Goal: Information Seeking & Learning: Get advice/opinions

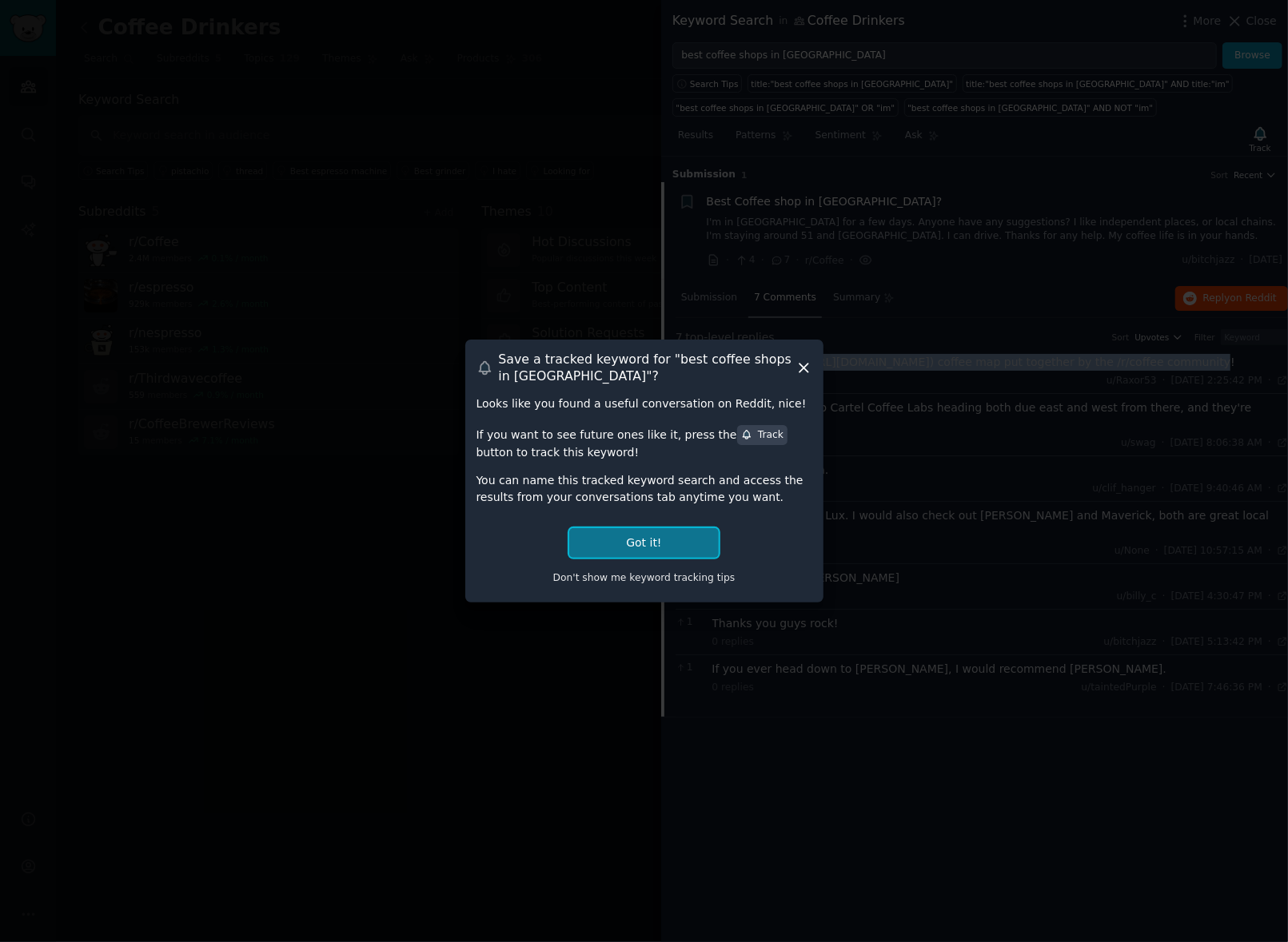
click at [643, 536] on button "Got it!" at bounding box center [644, 542] width 149 height 29
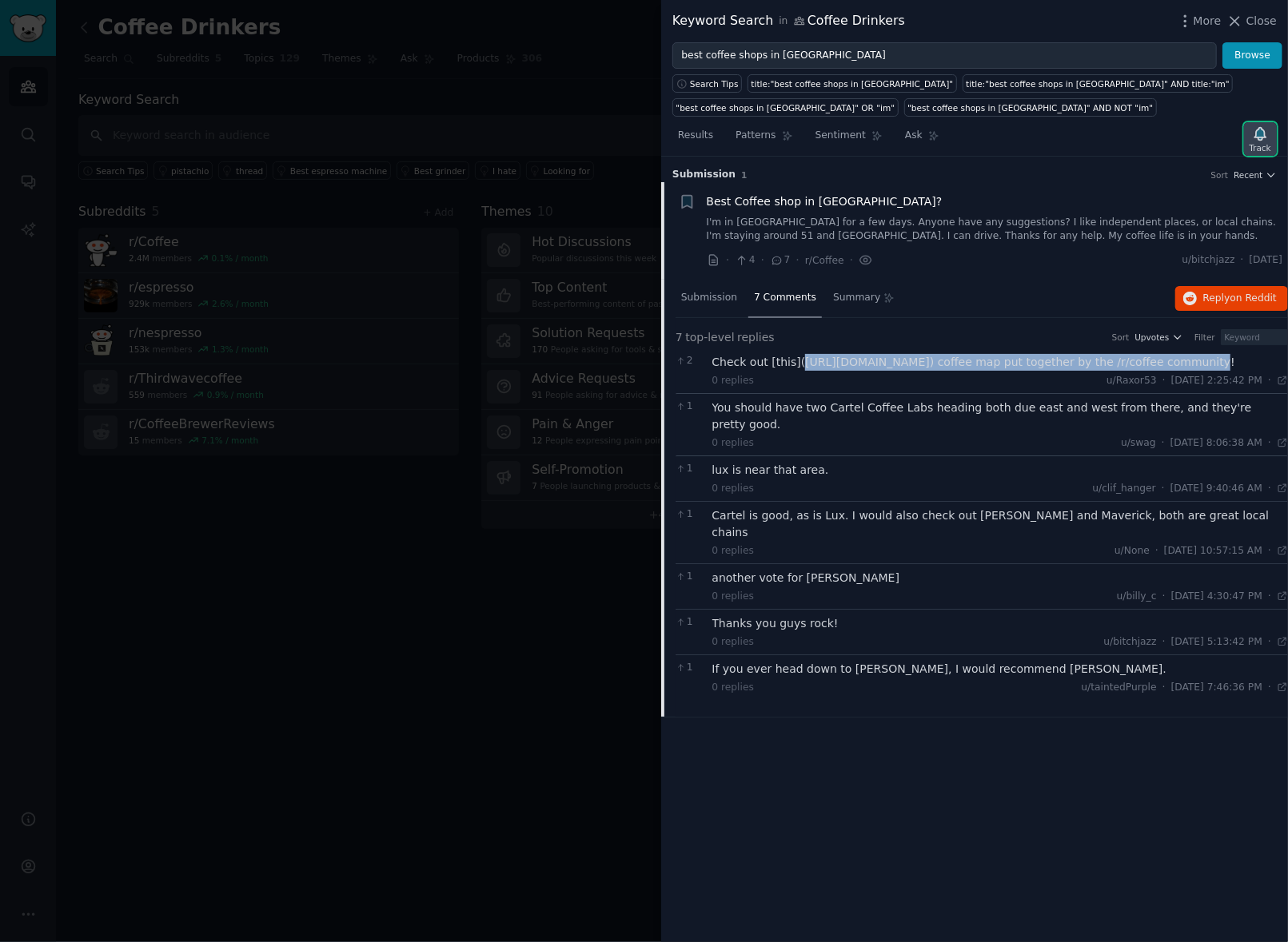
click at [1261, 138] on icon "button" at bounding box center [1260, 134] width 17 height 17
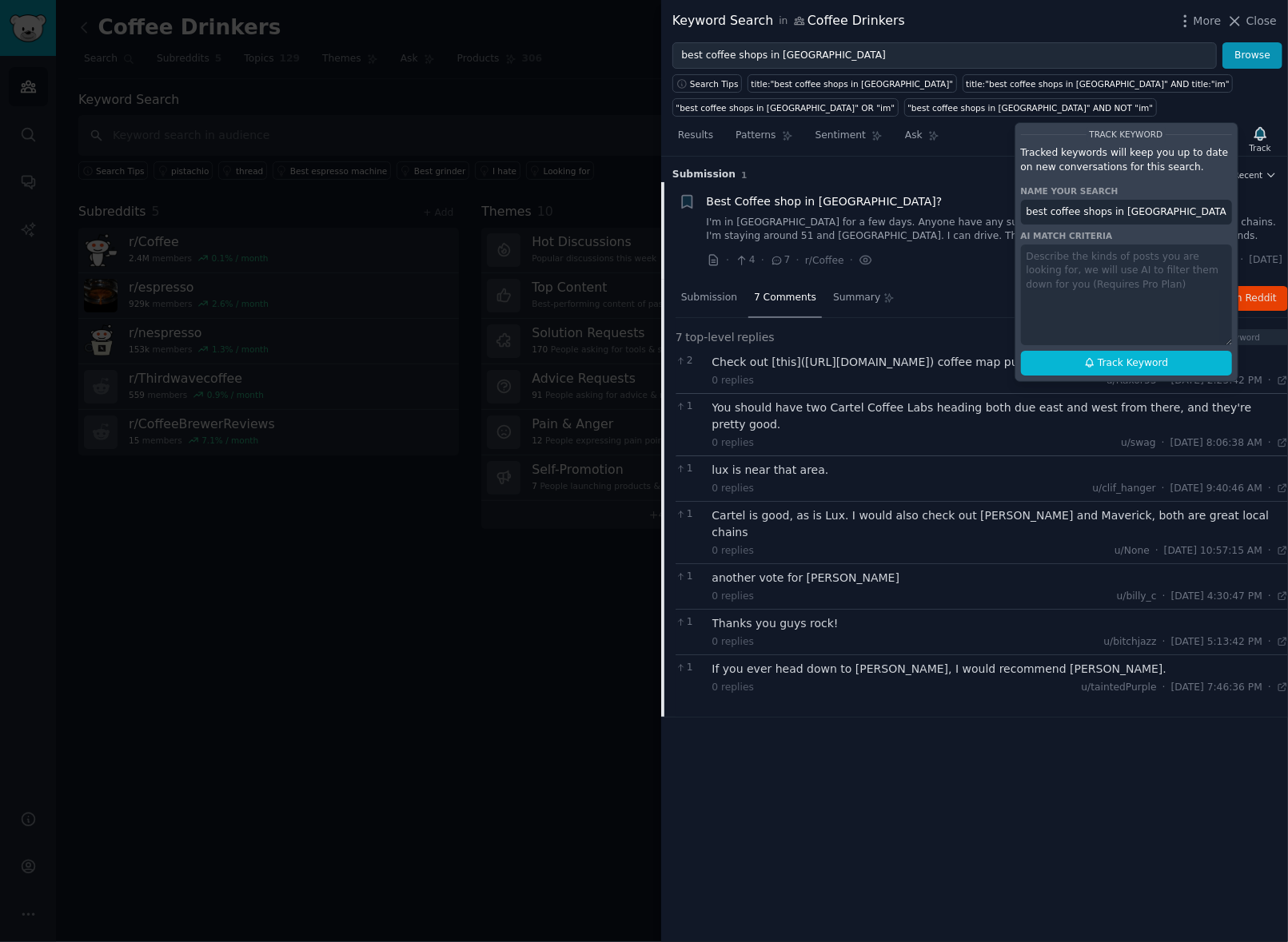
click at [1075, 208] on input "best coffee shops in Phoenix in Coffee Drinkers" at bounding box center [1126, 212] width 211 height 26
click at [1198, 282] on div "Track Keyword Tracked keywords will keep you up to date on new conversations fo…" at bounding box center [1126, 251] width 224 height 260
click at [1083, 265] on div "Track Keyword Tracked keywords will keep you up to date on new conversations fo…" at bounding box center [1126, 251] width 224 height 260
drag, startPoint x: 1089, startPoint y: 295, endPoint x: 1080, endPoint y: 288, distance: 11.4
click at [1087, 297] on div "Track Keyword Tracked keywords will keep you up to date on new conversations fo…" at bounding box center [1126, 251] width 224 height 260
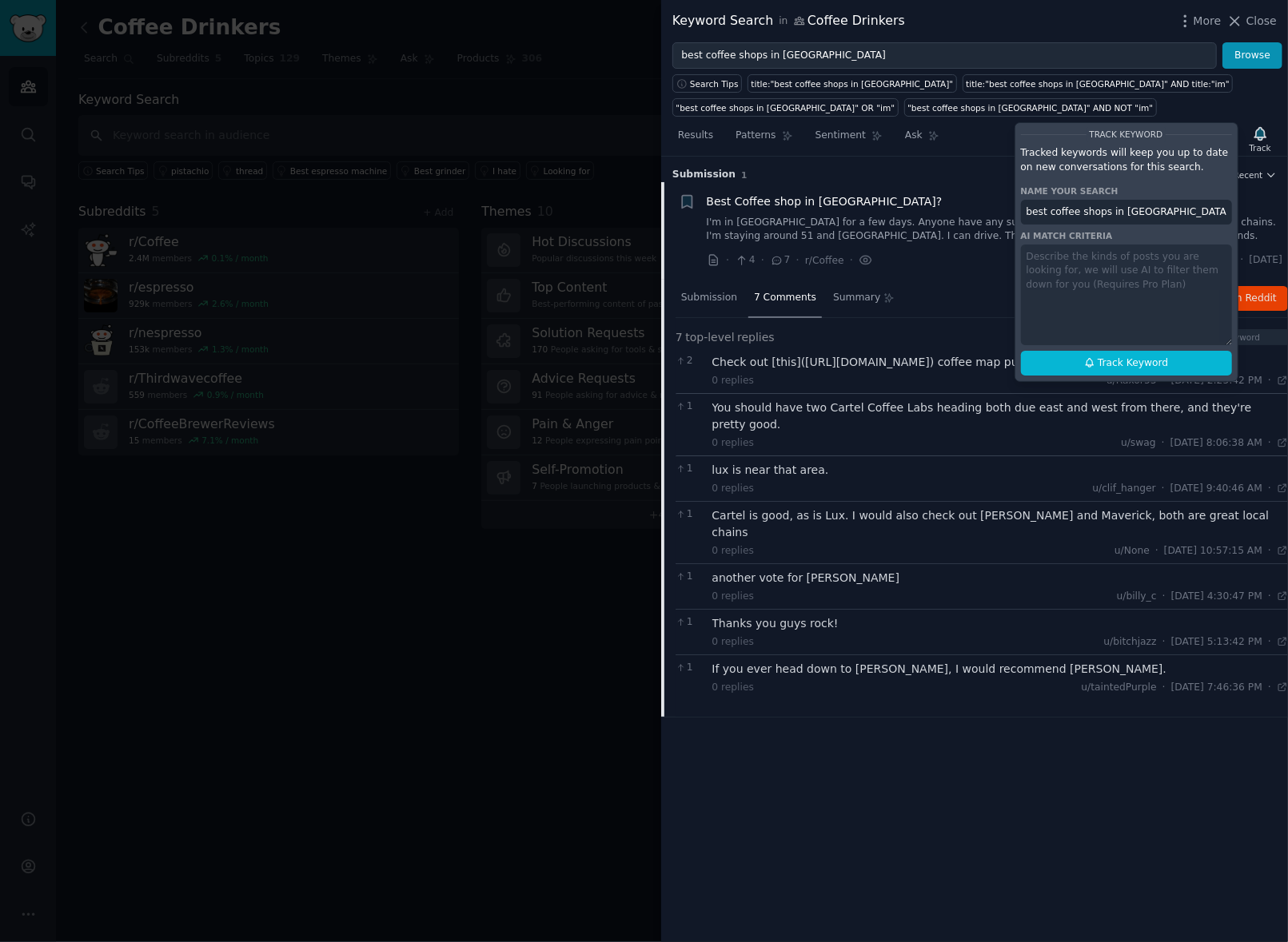
click at [1055, 260] on div "Track Keyword Tracked keywords will keep you up to date on new conversations fo…" at bounding box center [1126, 251] width 224 height 260
click at [1072, 297] on div "Track Keyword Tracked keywords will keep you up to date on new conversations fo…" at bounding box center [1126, 251] width 224 height 260
click at [1139, 208] on input "best coffee shops in Phoenix in Coffee Drinkers" at bounding box center [1126, 212] width 211 height 26
click at [1132, 308] on div "Track Keyword Tracked keywords will keep you up to date on new conversations fo…" at bounding box center [1126, 251] width 224 height 260
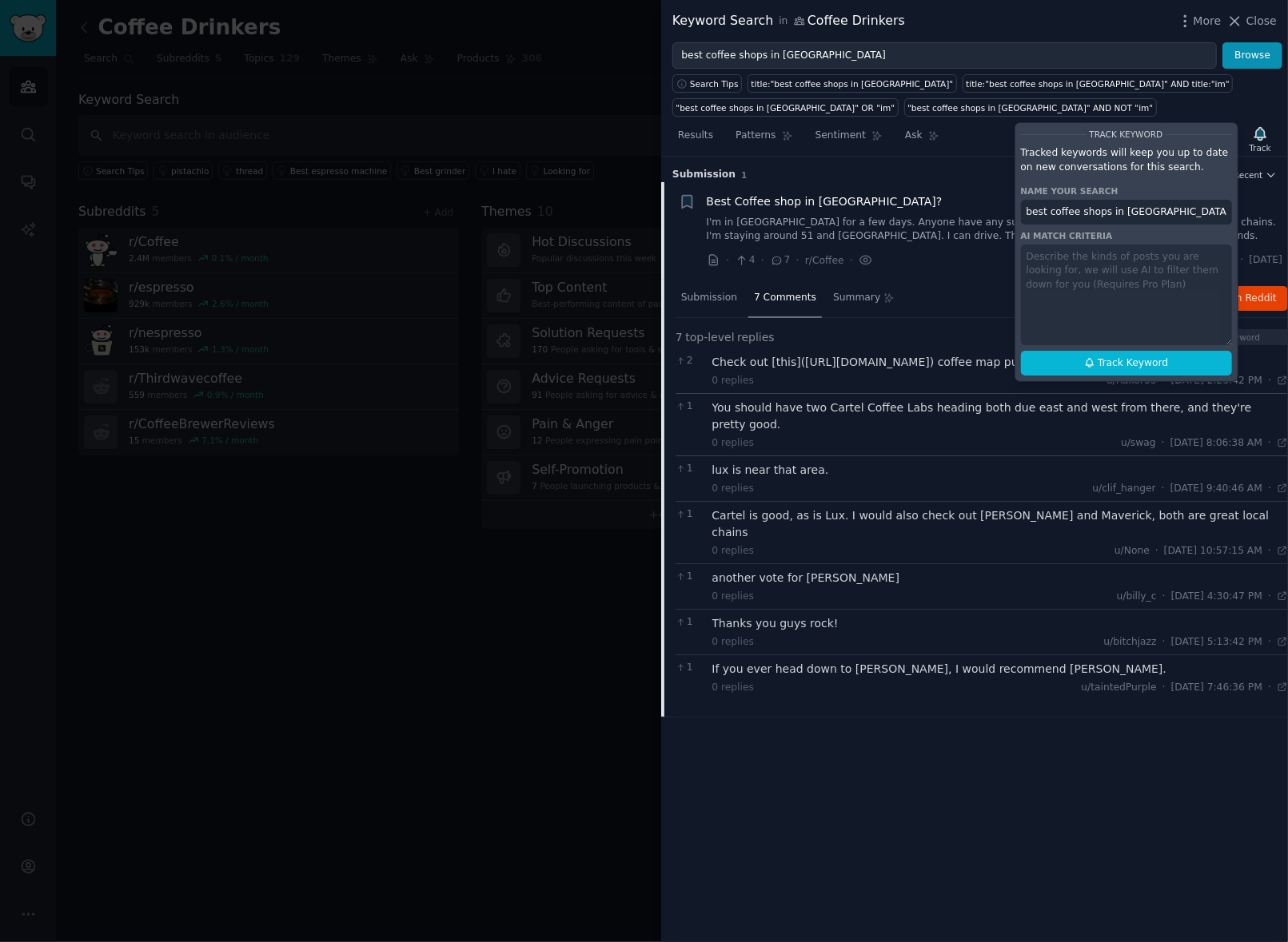
click at [1075, 255] on div "Track Keyword Tracked keywords will keep you up to date on new conversations fo…" at bounding box center [1126, 251] width 224 height 260
click at [1060, 258] on div "Track Keyword Tracked keywords will keep you up to date on new conversations fo…" at bounding box center [1126, 251] width 224 height 260
click at [1060, 257] on div "Track Keyword Tracked keywords will keep you up to date on new conversations fo…" at bounding box center [1126, 251] width 224 height 260
click at [1090, 361] on icon at bounding box center [1090, 363] width 11 height 11
type input "best coffee shops in Phoenix in Coffee Drinkers"
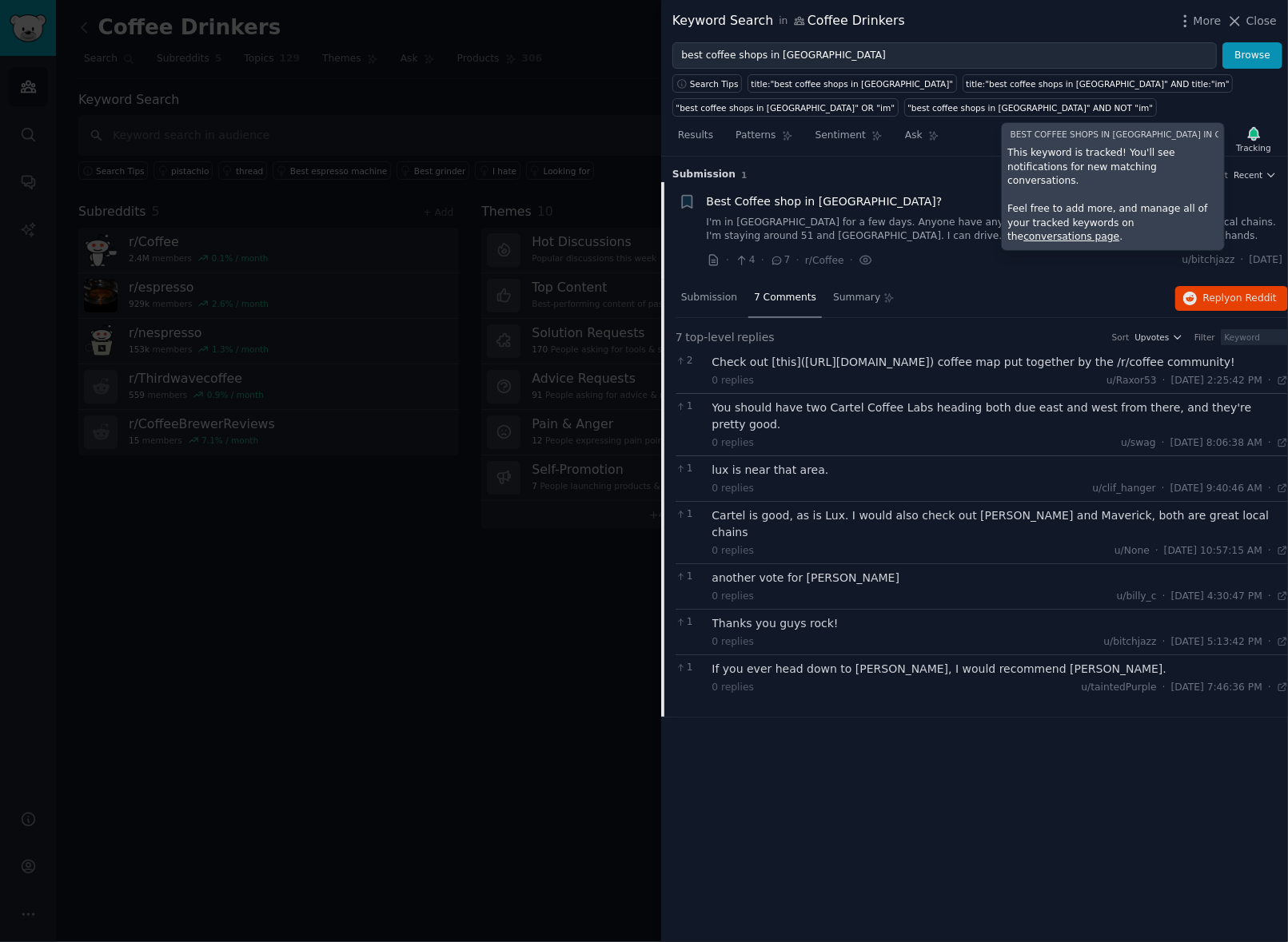
click at [850, 814] on div "Submission 1 Sort Recent Reddit text submission + Best Coffee shop in Phoenix? …" at bounding box center [974, 549] width 626 height 785
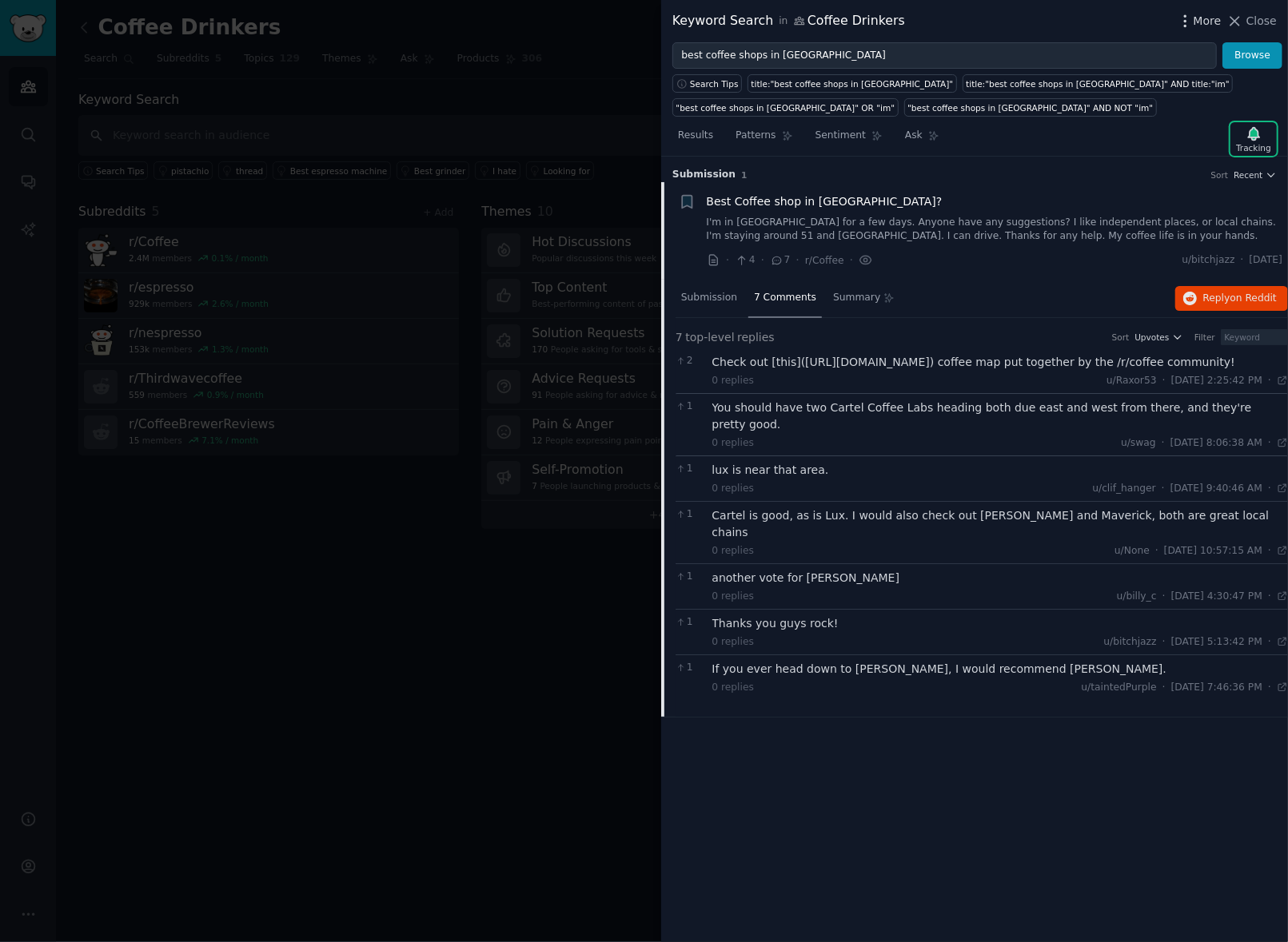
click at [1199, 23] on span "More" at bounding box center [1207, 21] width 28 height 17
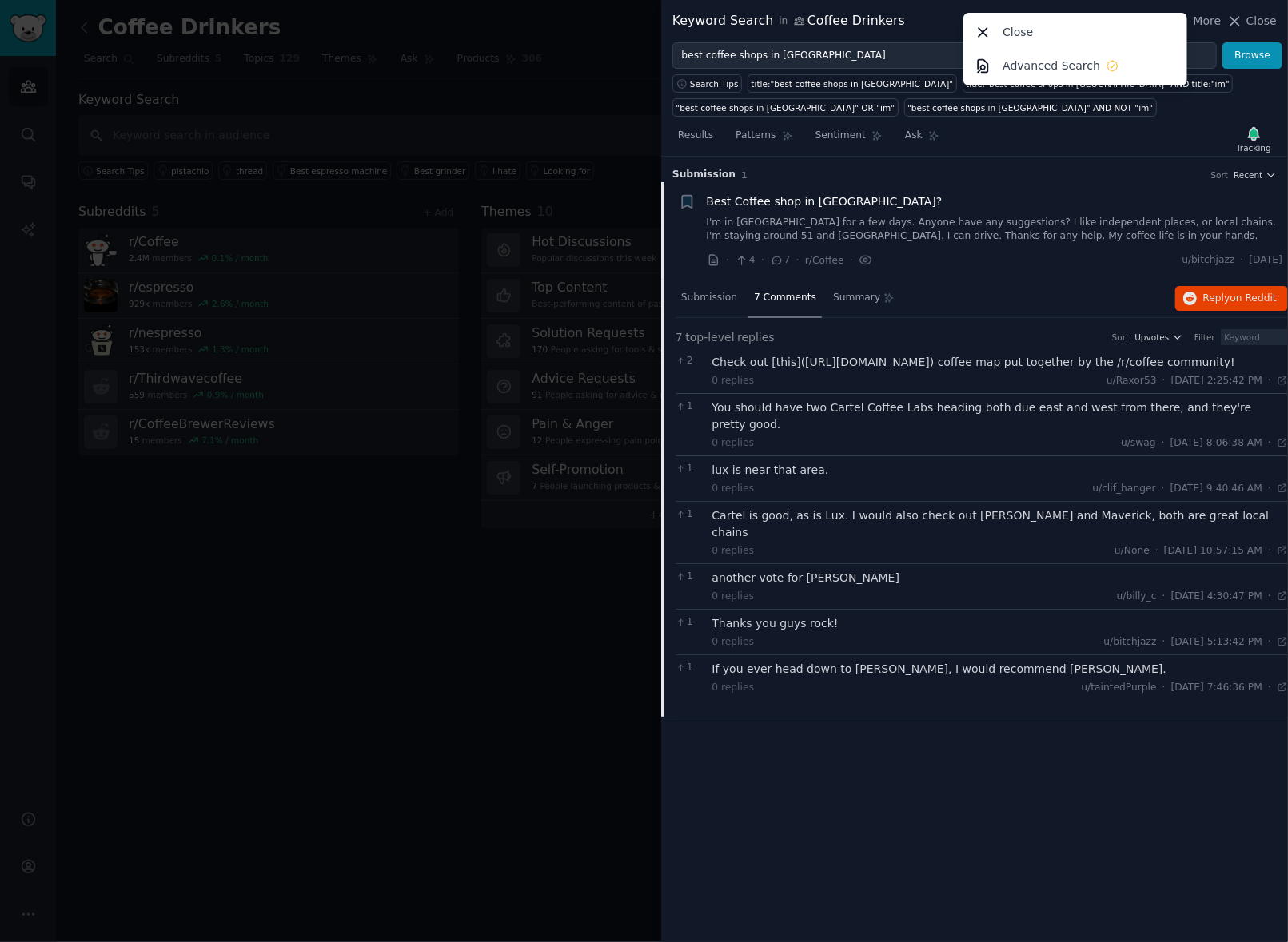
click at [874, 806] on div "Submission 1 Sort Recent Reddit text submission + Best Coffee shop in Phoenix? …" at bounding box center [974, 549] width 626 height 785
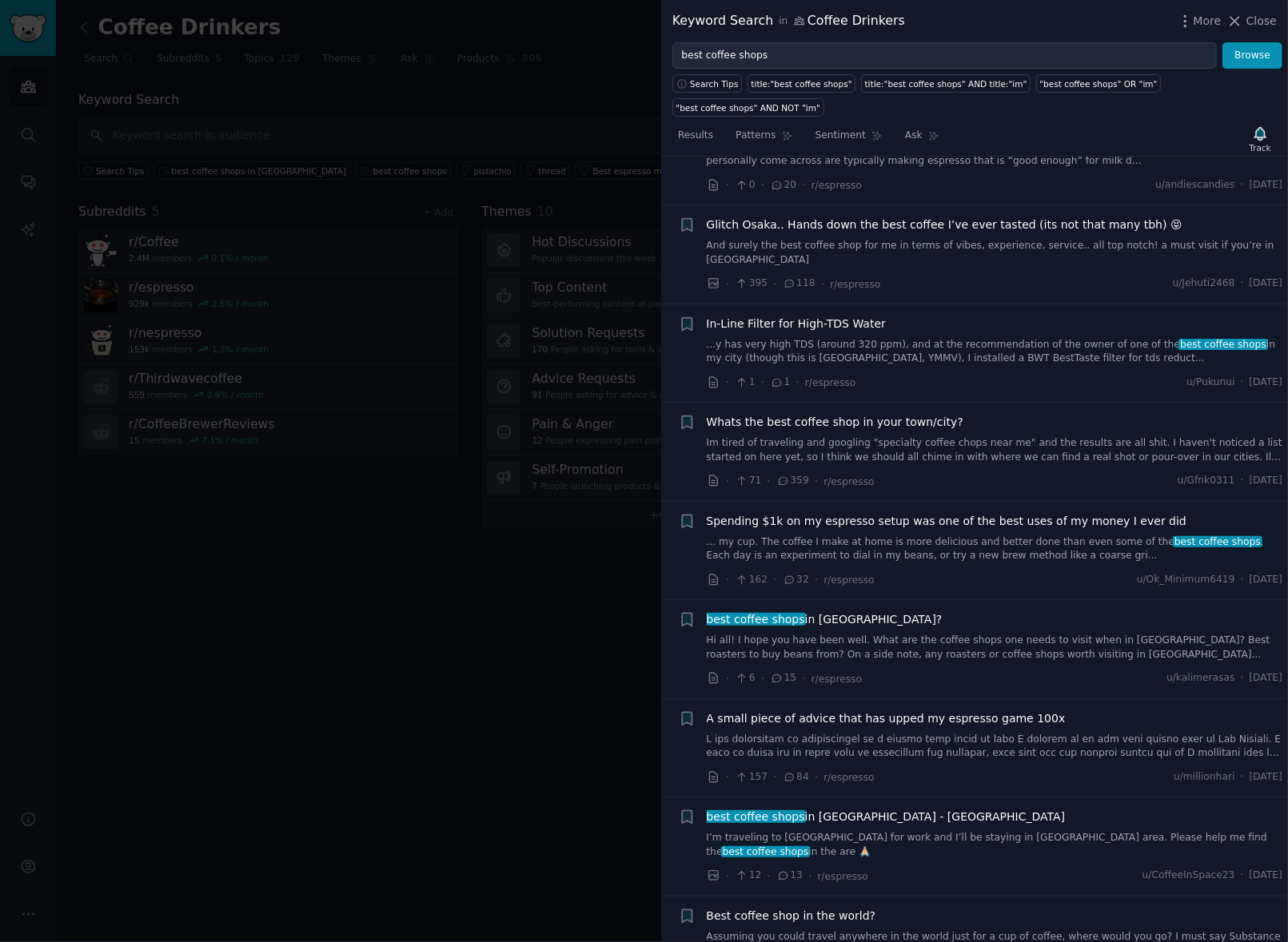
scroll to position [240, 0]
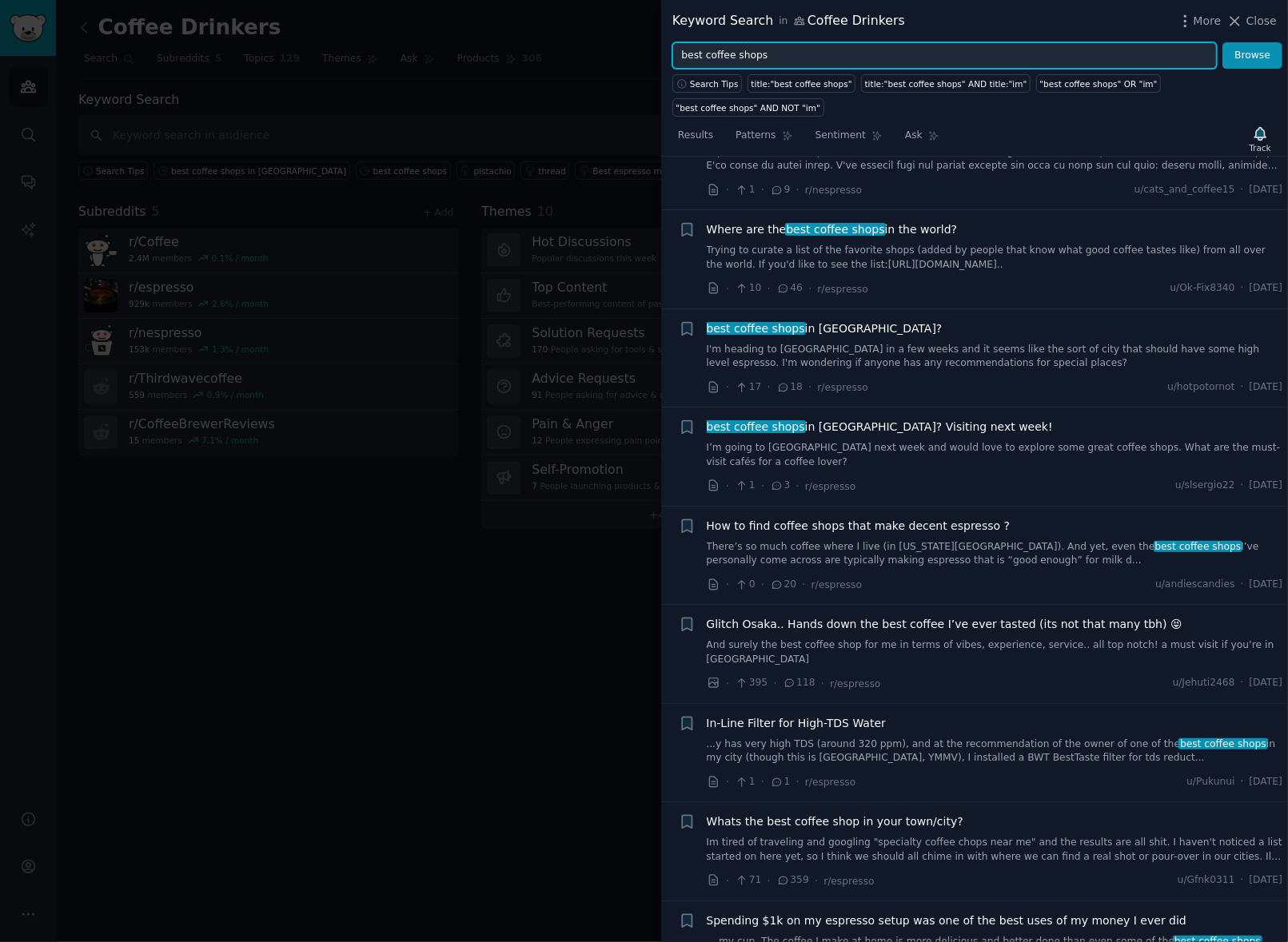
click at [830, 53] on input "best coffee shops" at bounding box center [944, 56] width 545 height 28
click at [1222, 43] on button "Browse" at bounding box center [1252, 56] width 60 height 28
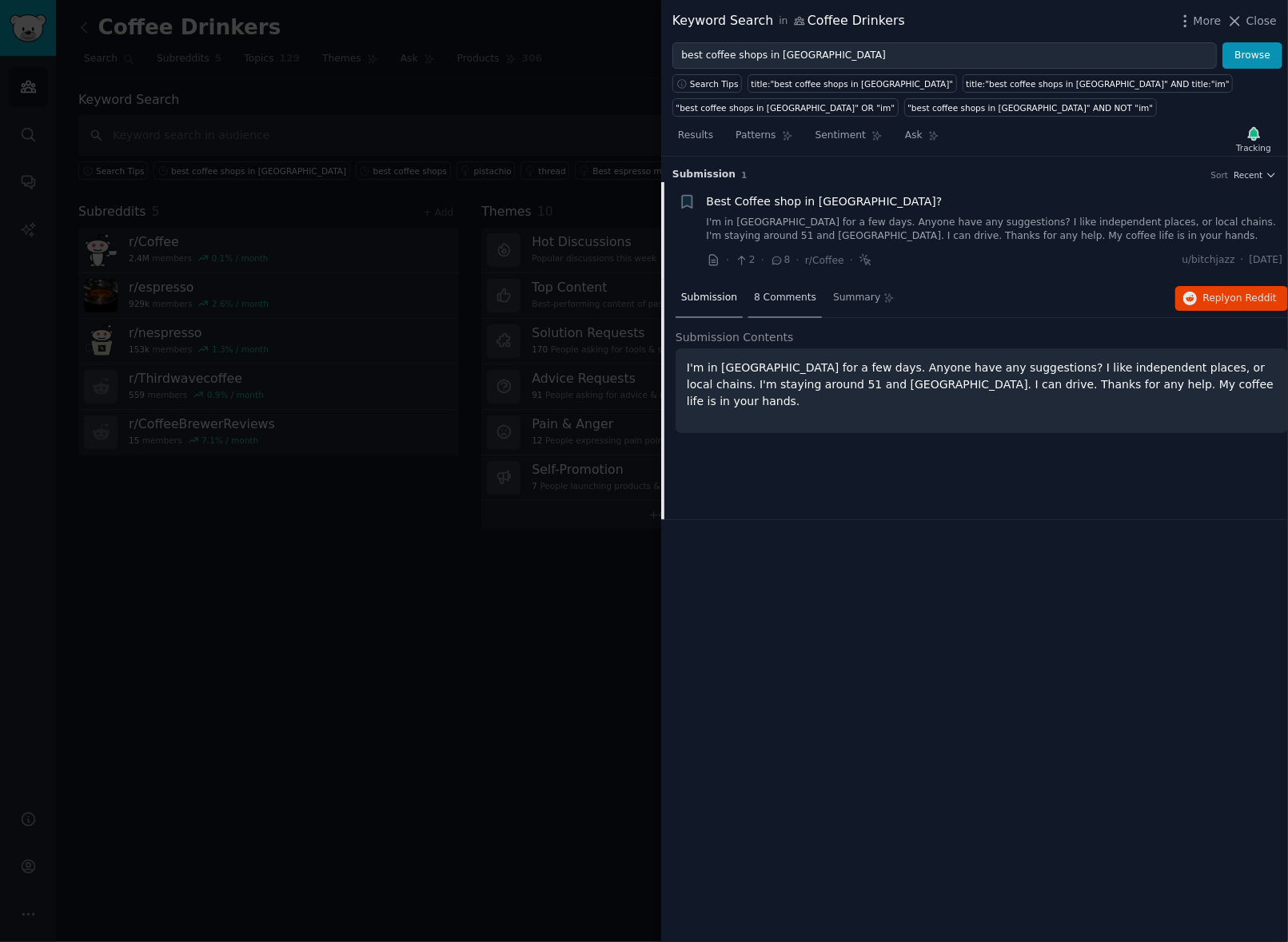
click at [779, 298] on span "8 Comments" at bounding box center [784, 298] width 62 height 14
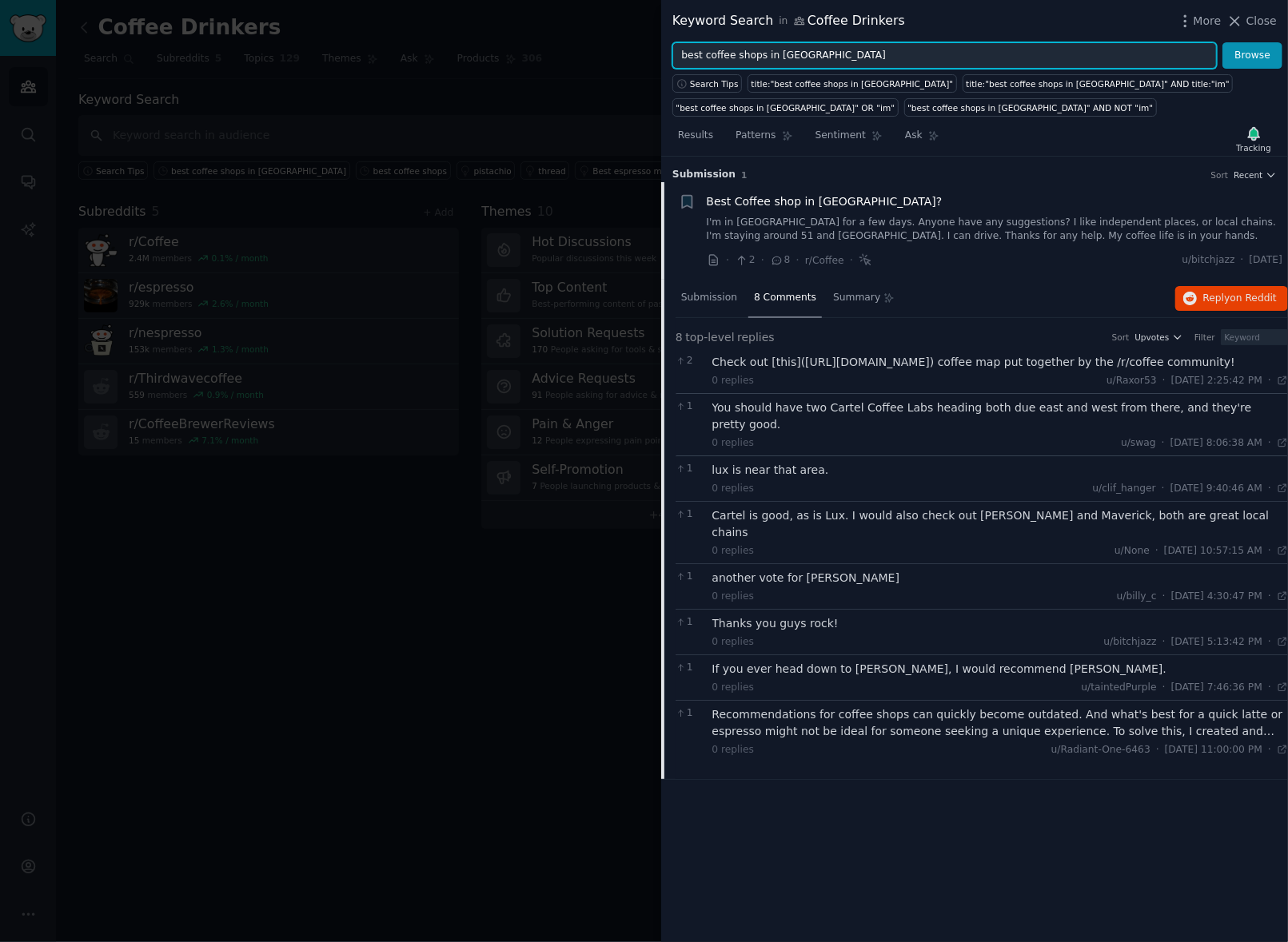
click at [788, 57] on input "best coffee shops in [GEOGRAPHIC_DATA]" at bounding box center [944, 56] width 545 height 28
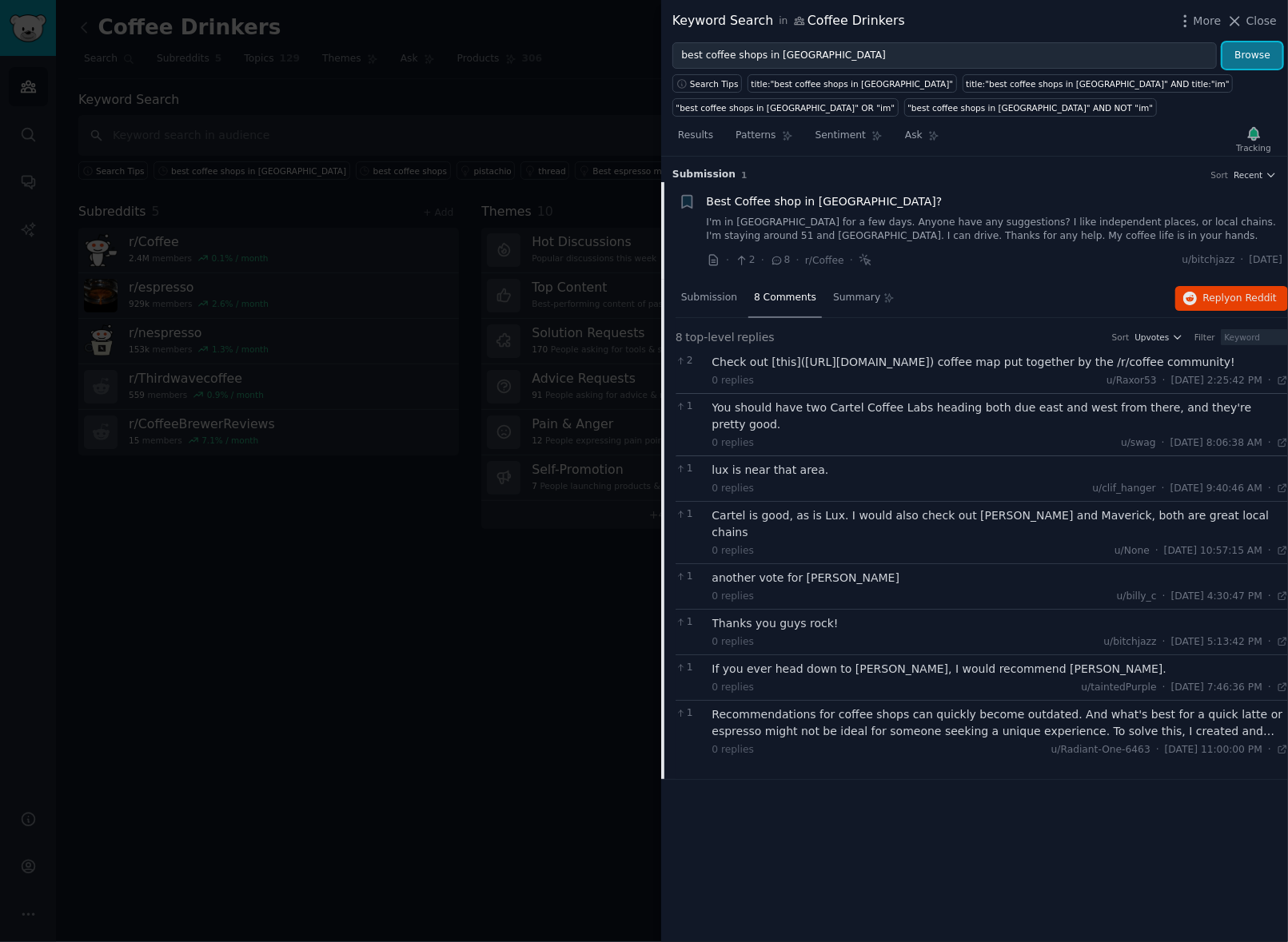
click at [1255, 49] on button "Browse" at bounding box center [1252, 56] width 60 height 28
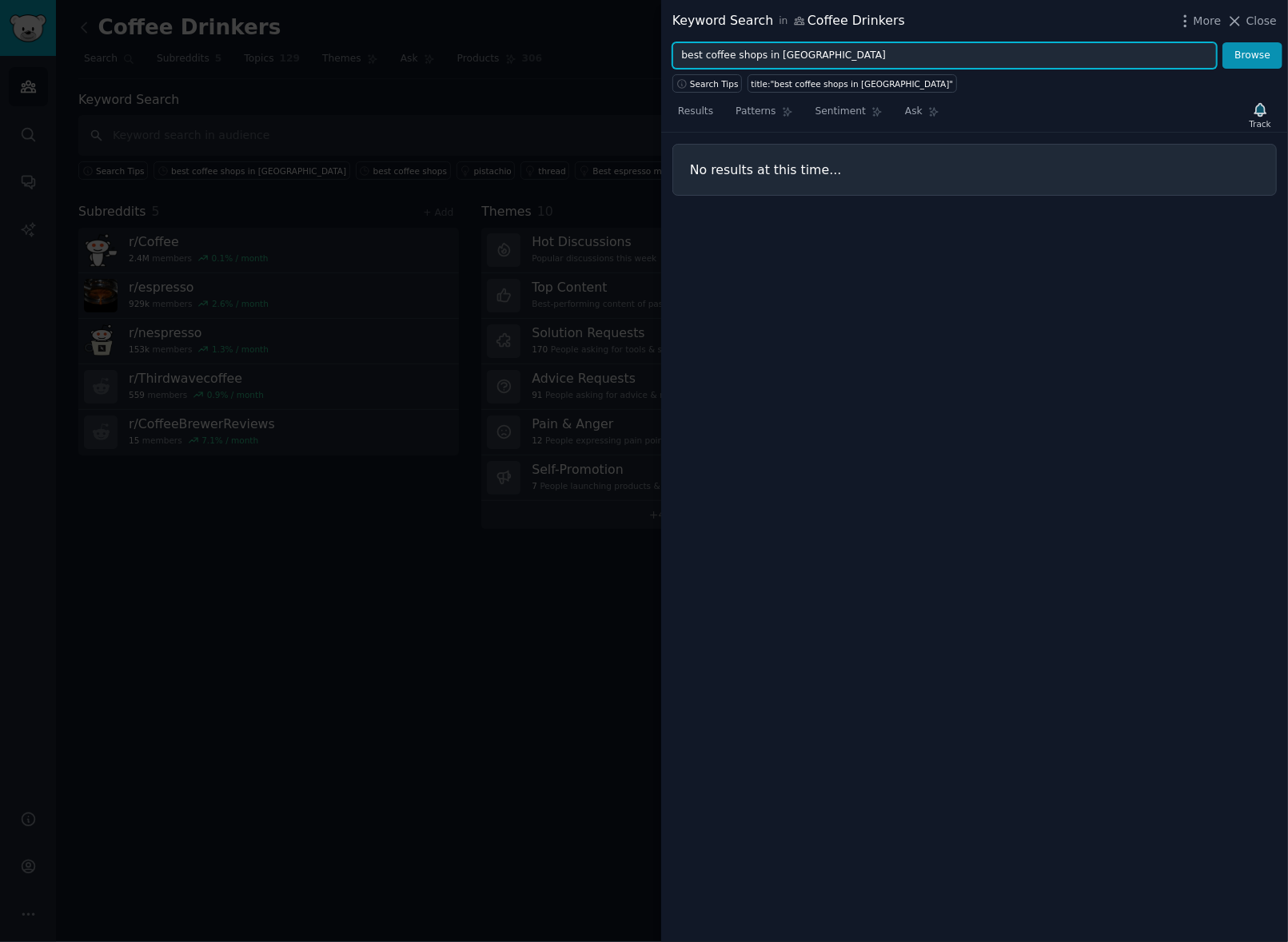
click at [687, 56] on input "best coffee shops in [GEOGRAPHIC_DATA]" at bounding box center [944, 56] width 545 height 28
type input "coffee shops in [GEOGRAPHIC_DATA]"
click at [1246, 66] on button "Browse" at bounding box center [1252, 56] width 60 height 28
click at [1267, 22] on span "Close" at bounding box center [1261, 21] width 30 height 17
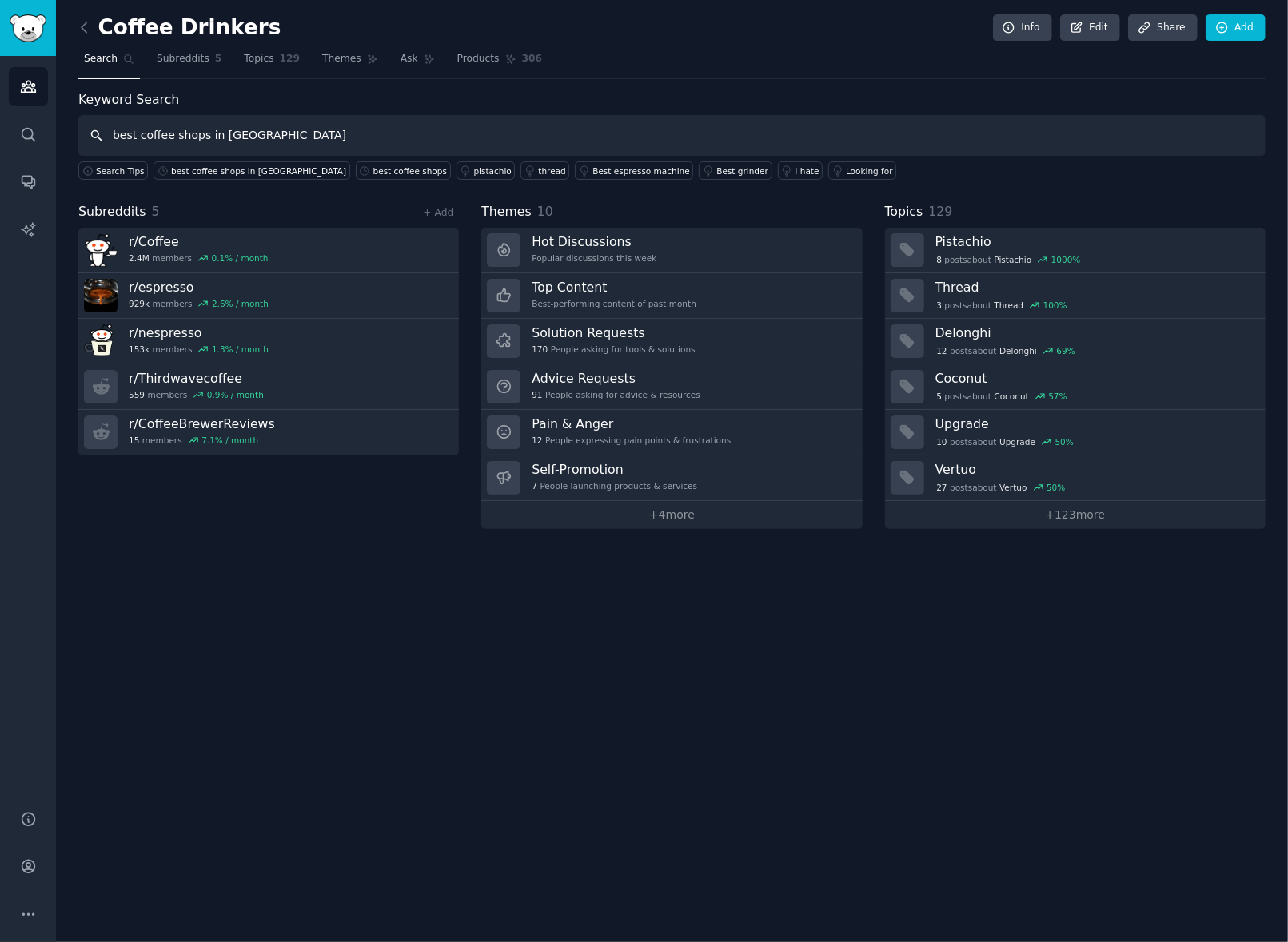
type input "best coffee shops in [GEOGRAPHIC_DATA]"
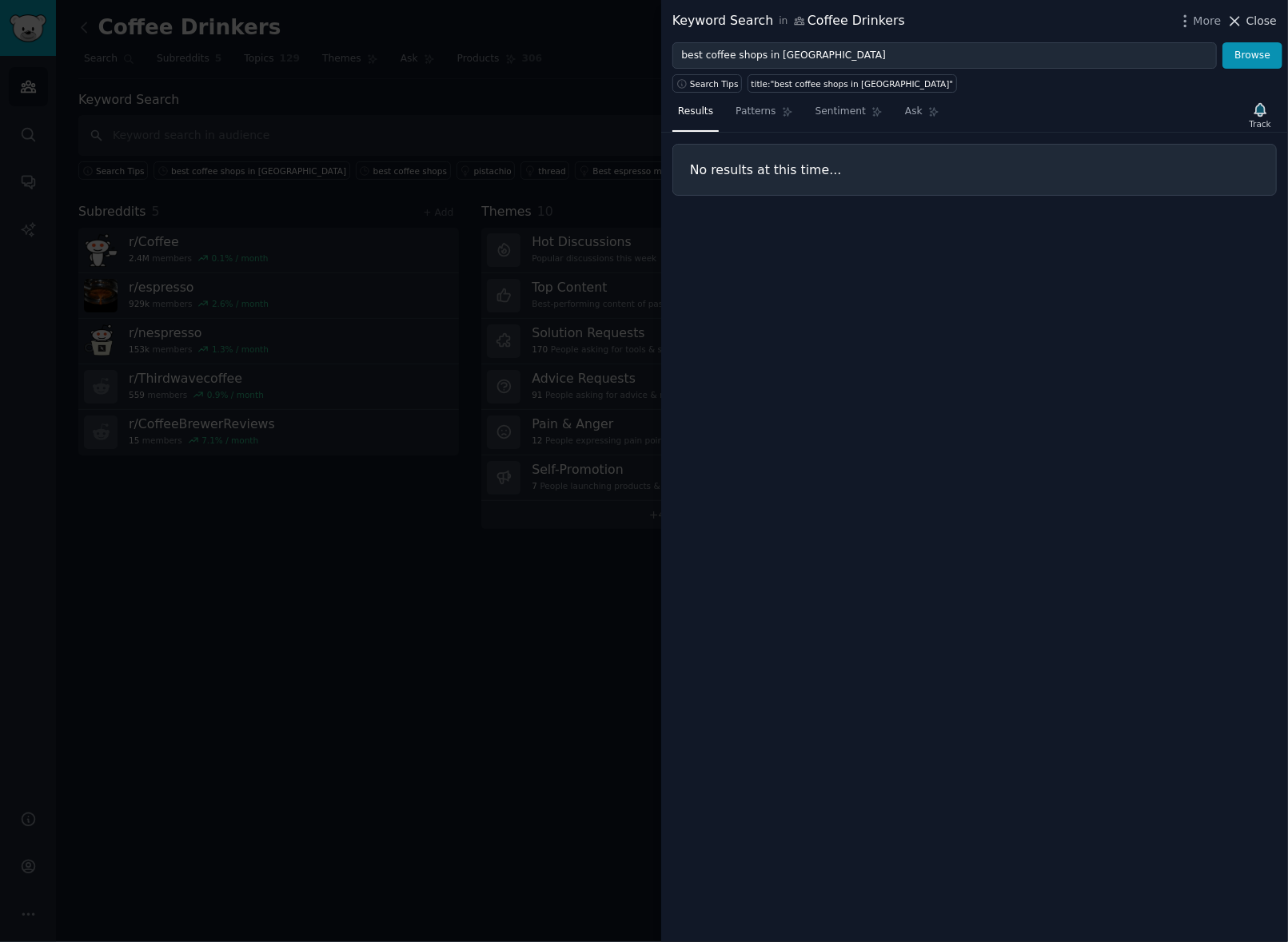
click at [1260, 25] on span "Close" at bounding box center [1261, 21] width 30 height 17
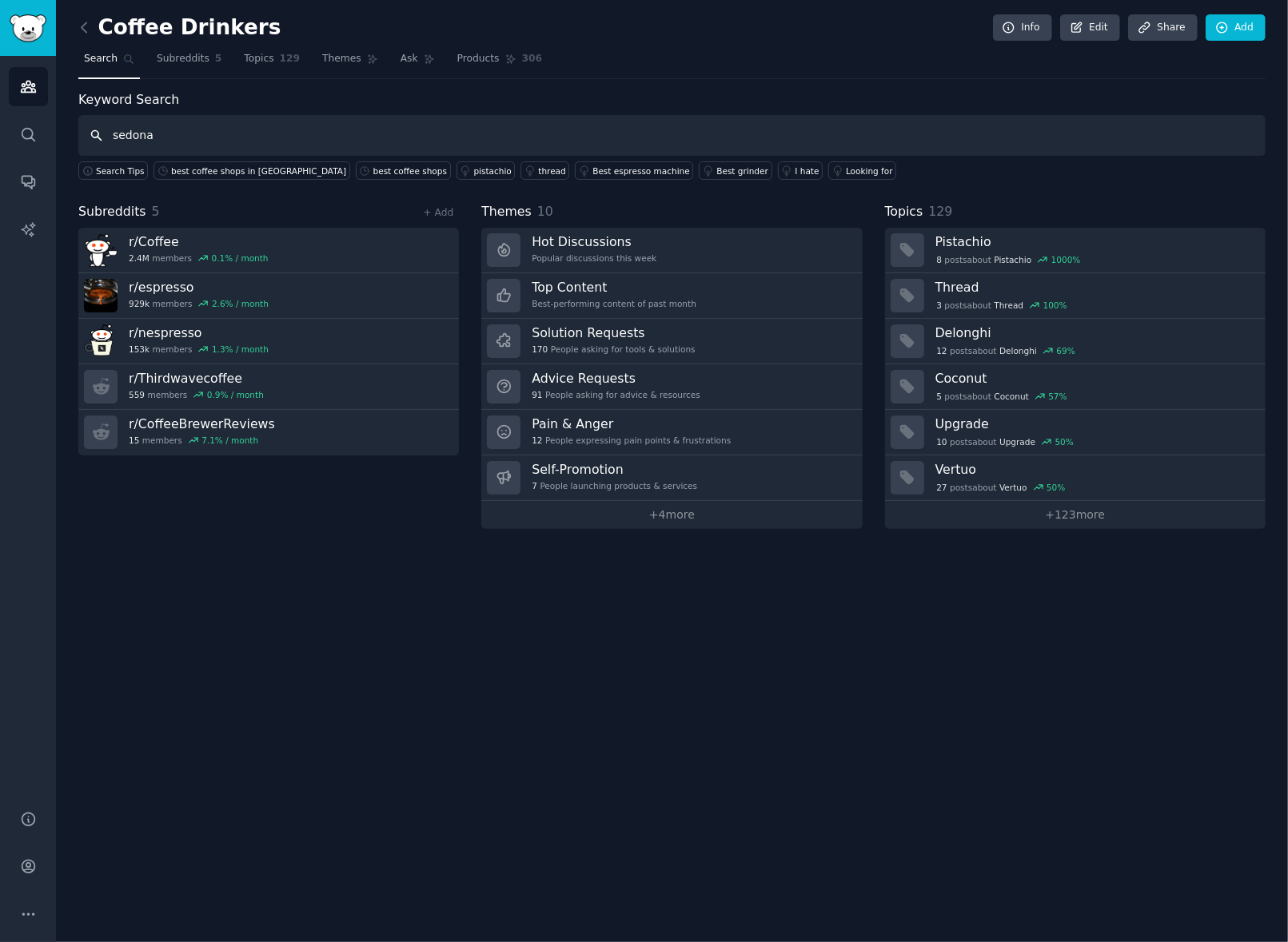
type input "sedona"
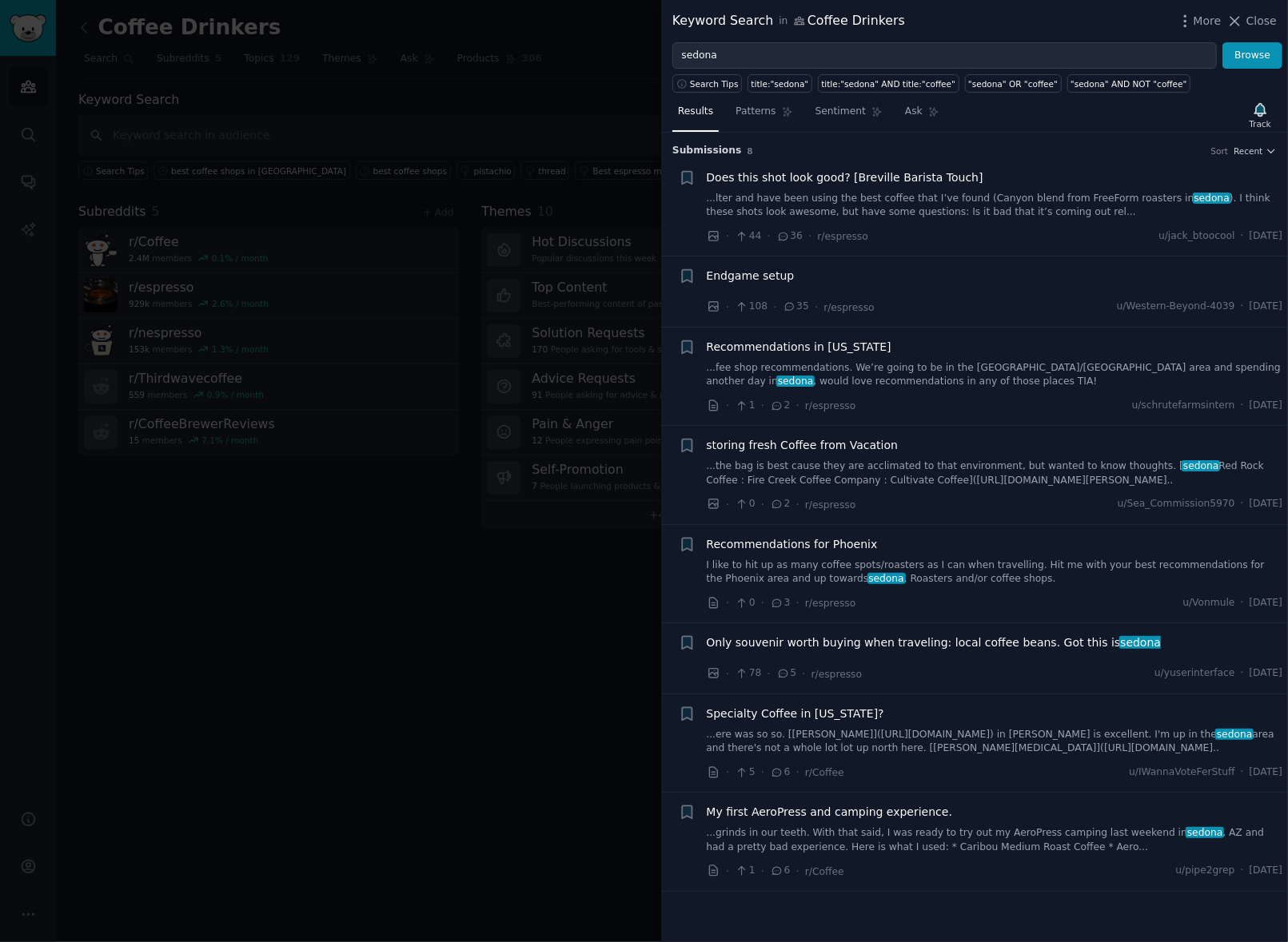
click at [782, 349] on span "Recommendations in [US_STATE]" at bounding box center [799, 347] width 185 height 17
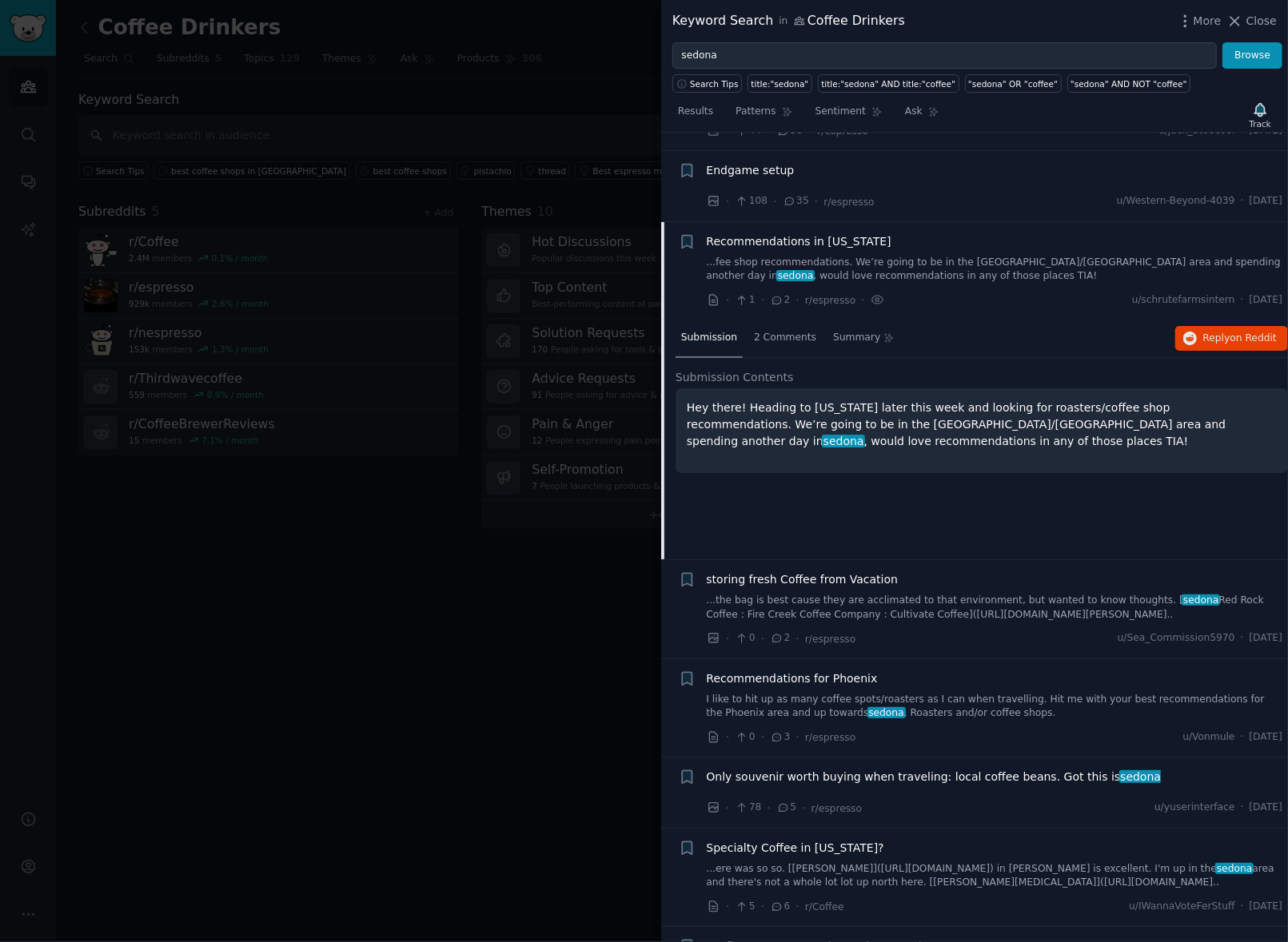
scroll to position [185, 0]
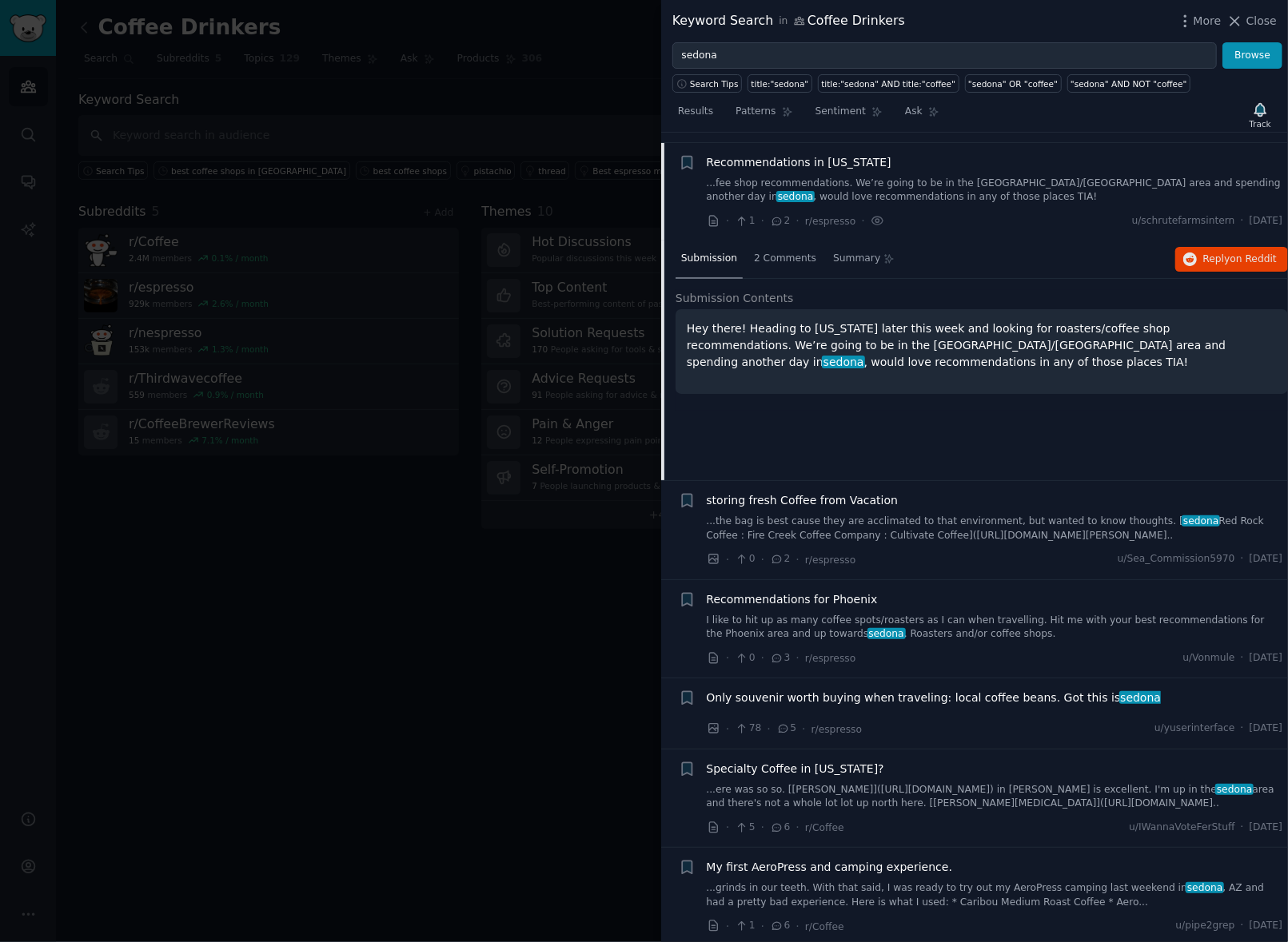
click at [1068, 338] on p "Hey there! Heading to [US_STATE] later this week and looking for roasters/coffe…" at bounding box center [981, 345] width 590 height 50
click at [865, 356] on span "sedona" at bounding box center [842, 362] width 43 height 12
click at [1141, 345] on p "Hey there! Heading to [US_STATE] later this week and looking for roasters/coffe…" at bounding box center [981, 345] width 590 height 50
click at [1141, 346] on p "Hey there! Heading to [US_STATE] later this week and looking for roasters/coffe…" at bounding box center [981, 345] width 590 height 50
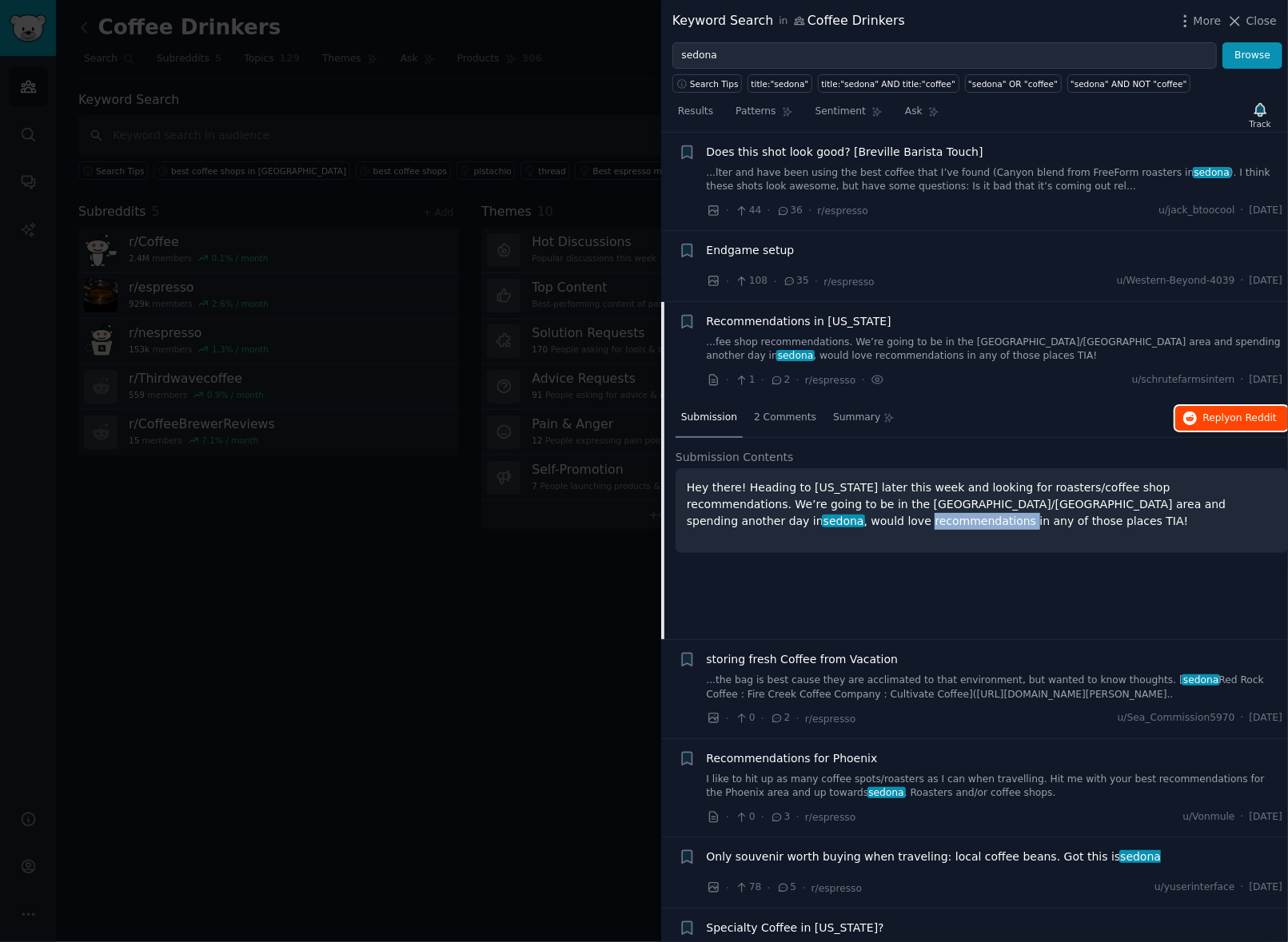
click at [1219, 416] on span "Reply on Reddit" at bounding box center [1239, 418] width 73 height 14
